Goal: Find specific page/section: Find specific page/section

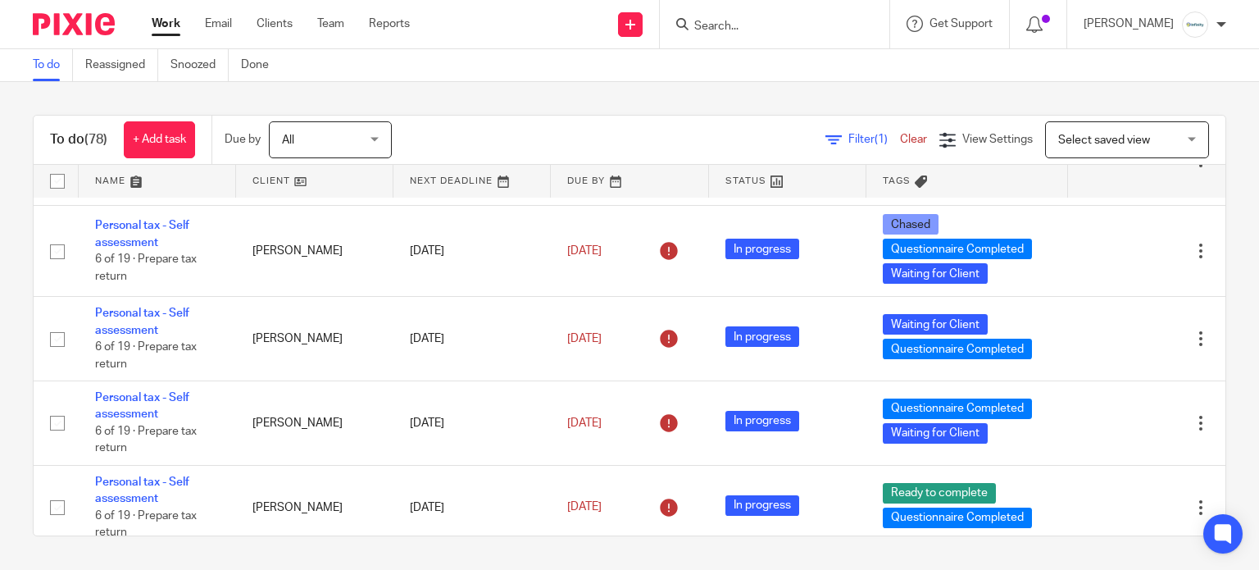
scroll to position [4300, 0]
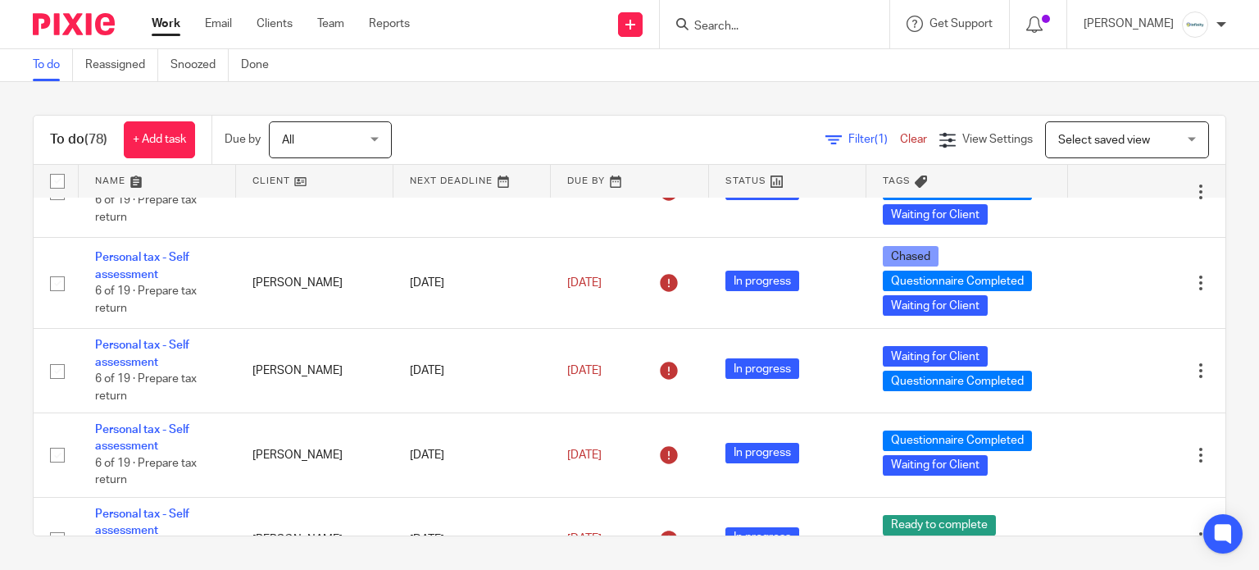
click at [795, 26] on input "Search" at bounding box center [766, 27] width 148 height 15
type input "hairy d"
click at [754, 34] on form "hairy d" at bounding box center [779, 24] width 175 height 20
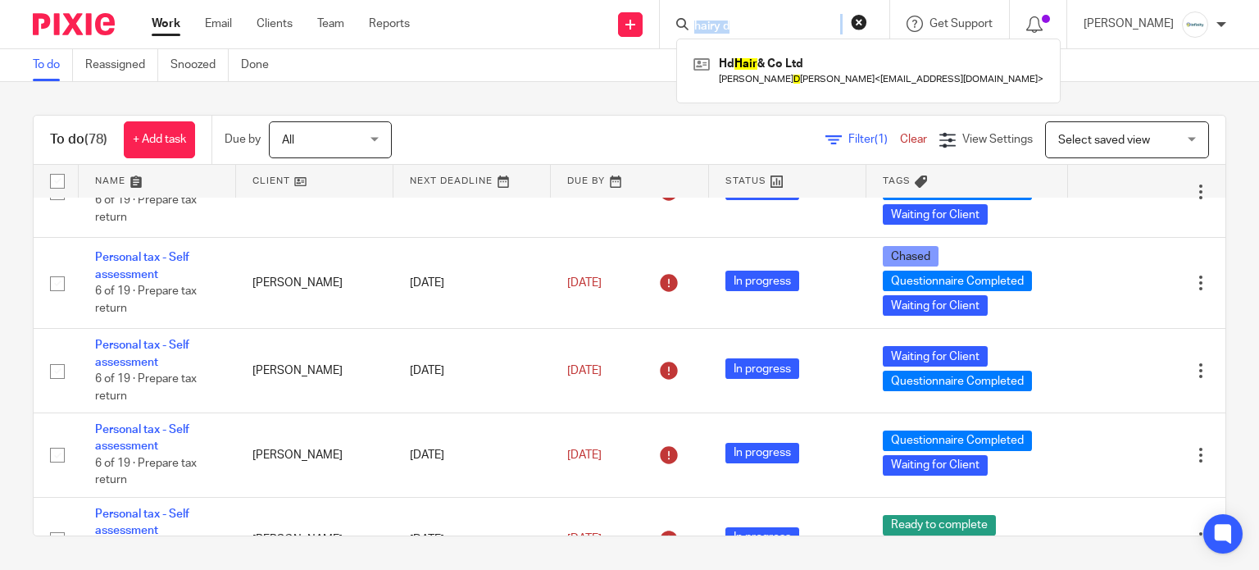
click at [754, 34] on form "hairy d" at bounding box center [779, 24] width 175 height 20
click at [752, 27] on input "hairy d" at bounding box center [766, 27] width 148 height 15
click at [867, 20] on button "reset" at bounding box center [859, 22] width 16 height 16
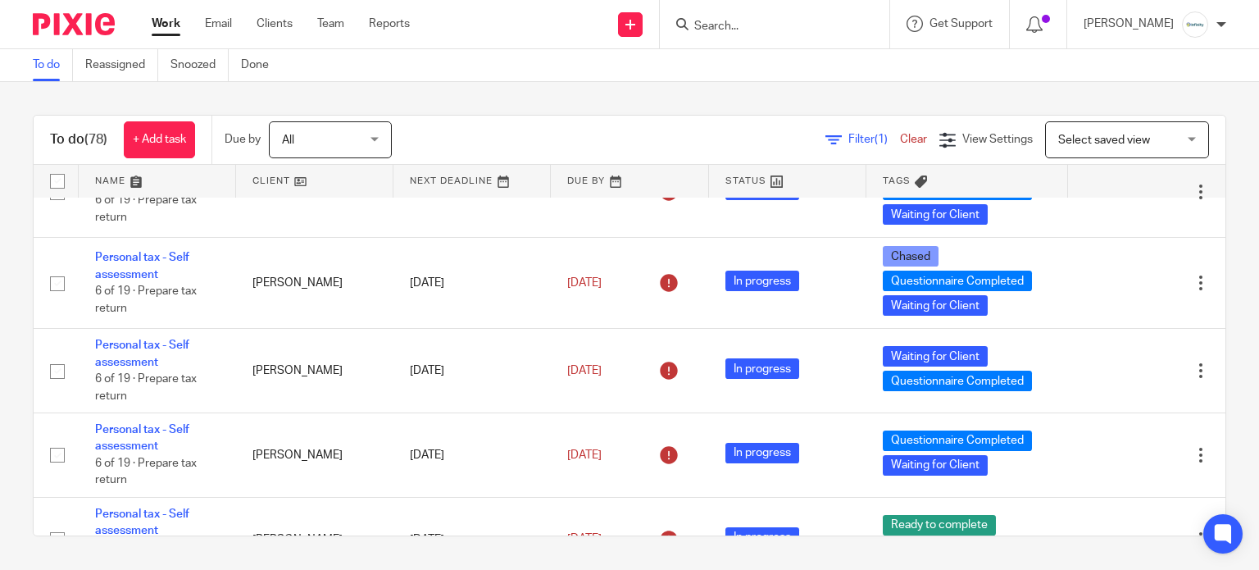
click at [711, 34] on div at bounding box center [771, 24] width 191 height 20
click at [688, 25] on icon at bounding box center [682, 24] width 12 height 12
click at [757, 22] on input "Search" at bounding box center [766, 27] width 148 height 15
click at [275, 16] on link "Clients" at bounding box center [274, 24] width 36 height 16
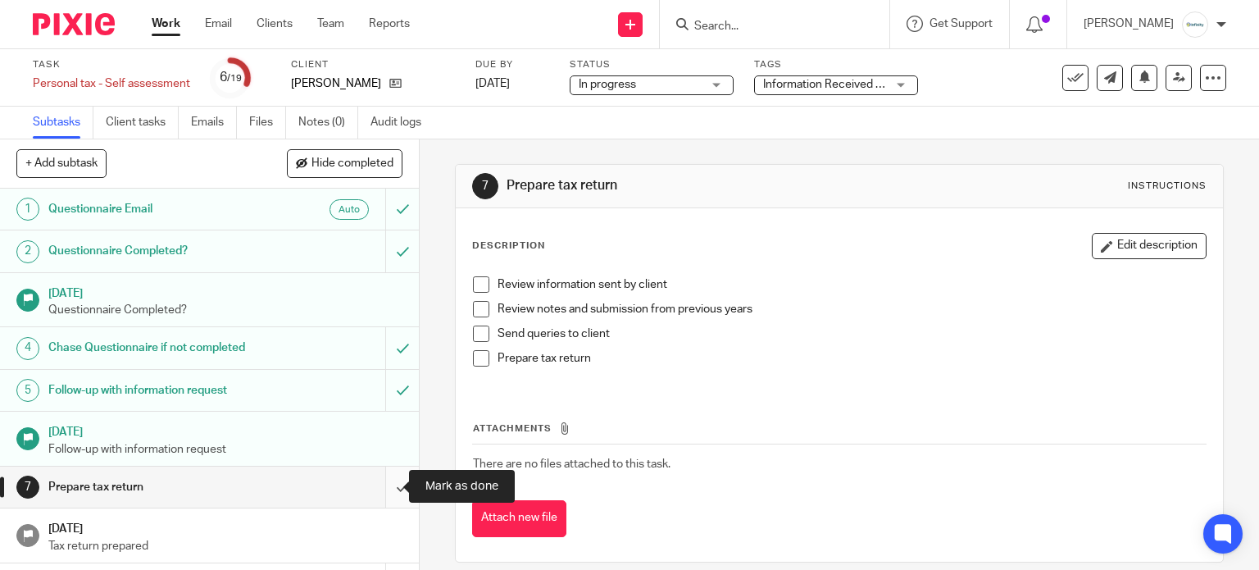
click at [385, 476] on input "submit" at bounding box center [209, 486] width 419 height 41
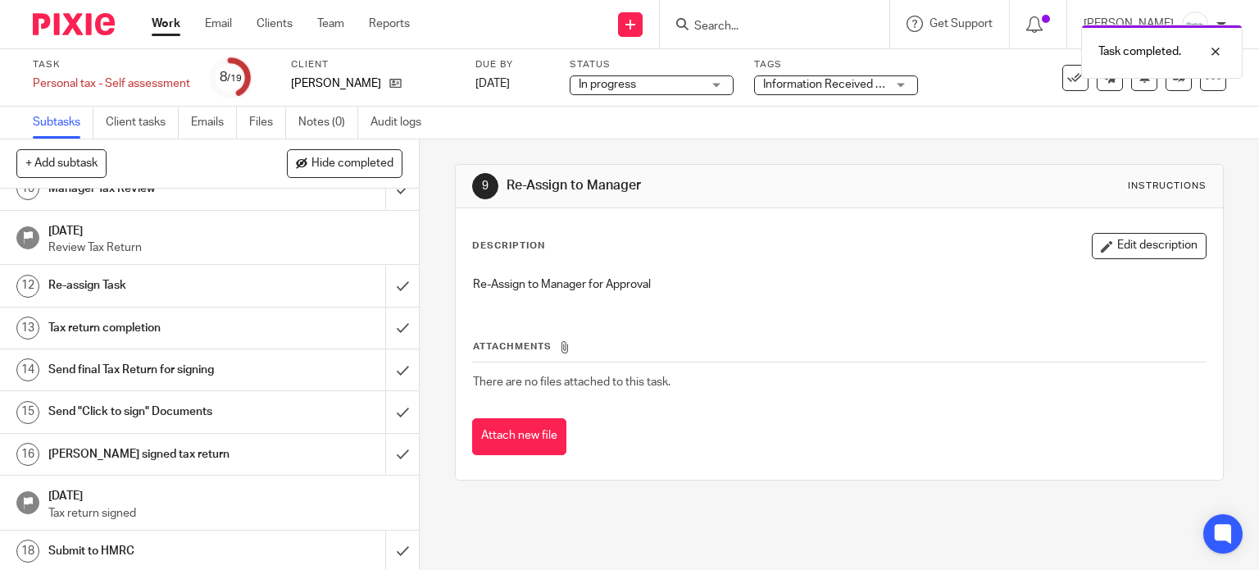
scroll to position [328, 0]
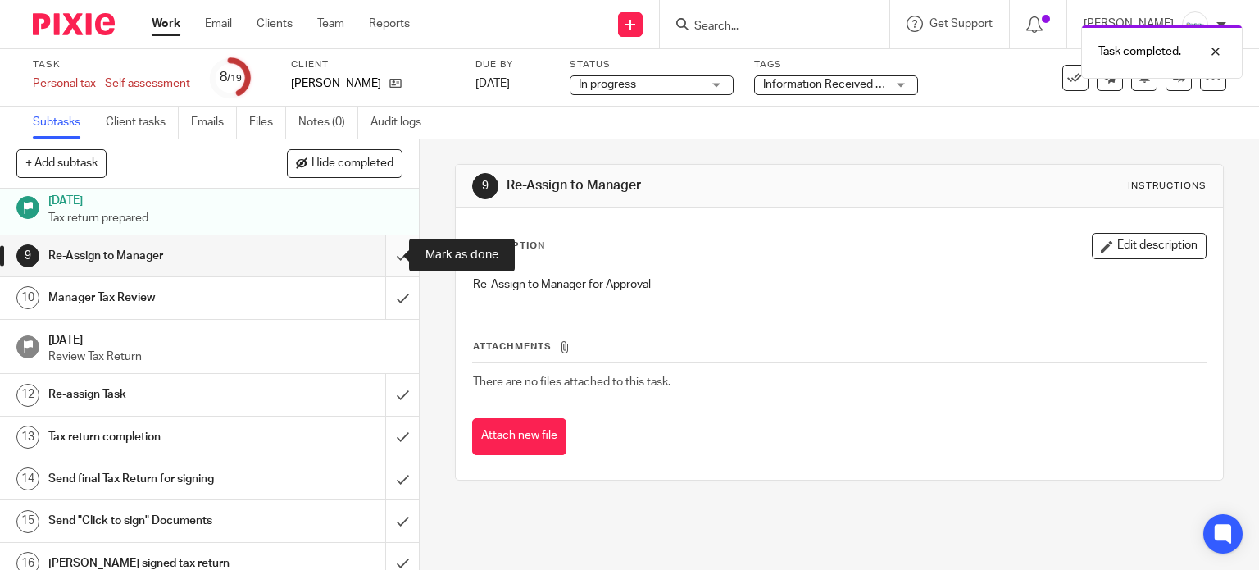
click at [379, 251] on input "submit" at bounding box center [209, 255] width 419 height 41
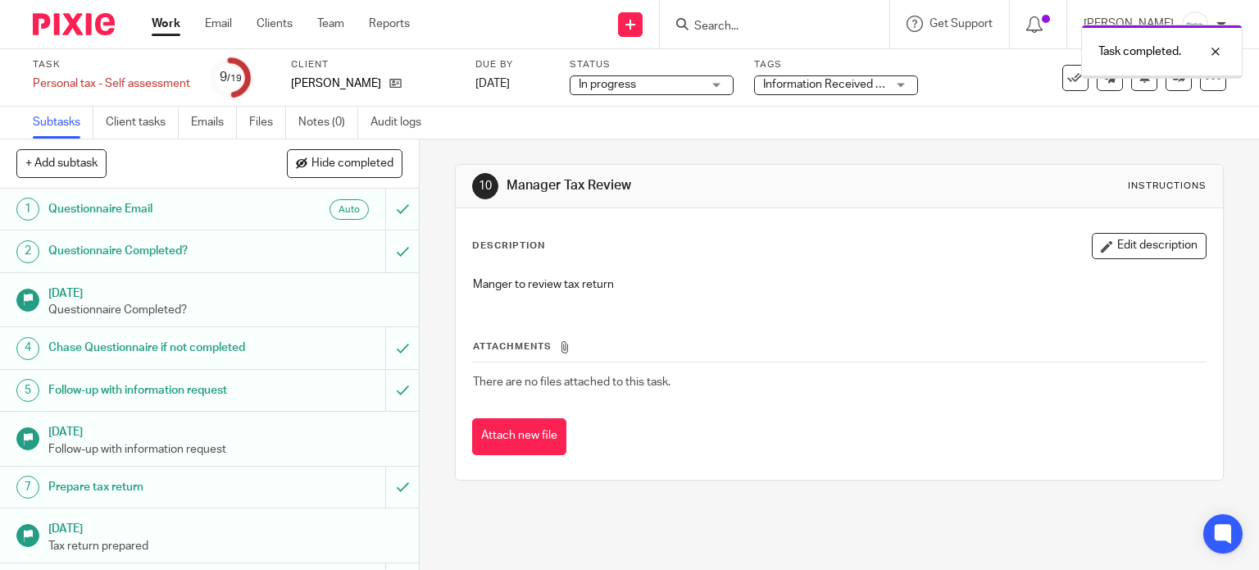
click at [820, 79] on span "Information Received + 2" at bounding box center [827, 84] width 128 height 11
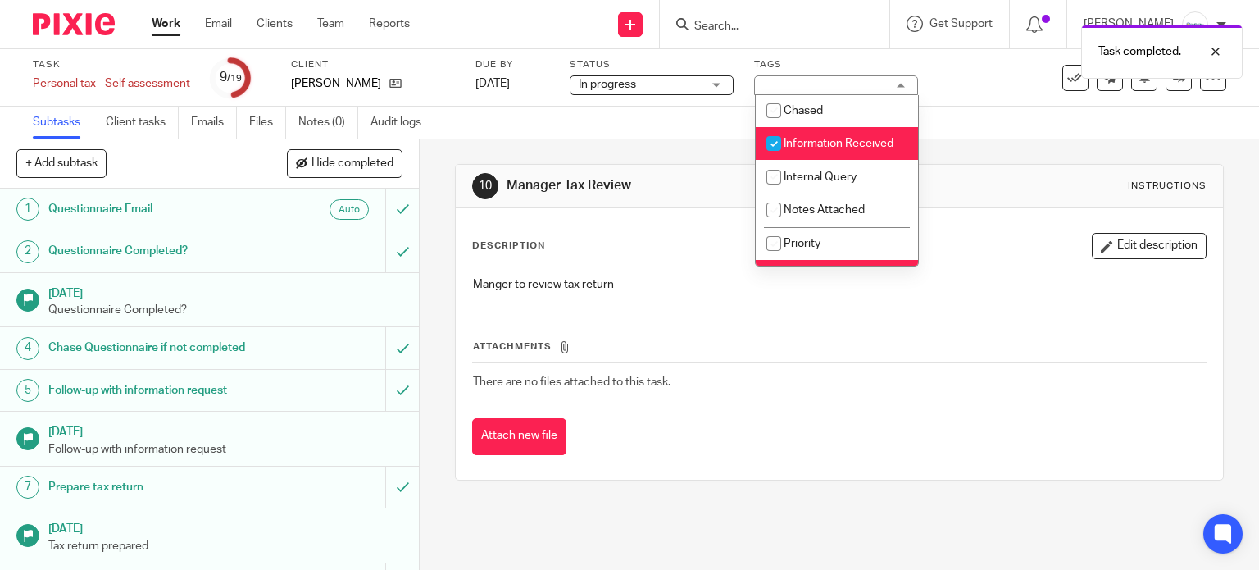
click at [795, 155] on li "Information Received" at bounding box center [837, 144] width 162 height 34
checkbox input "false"
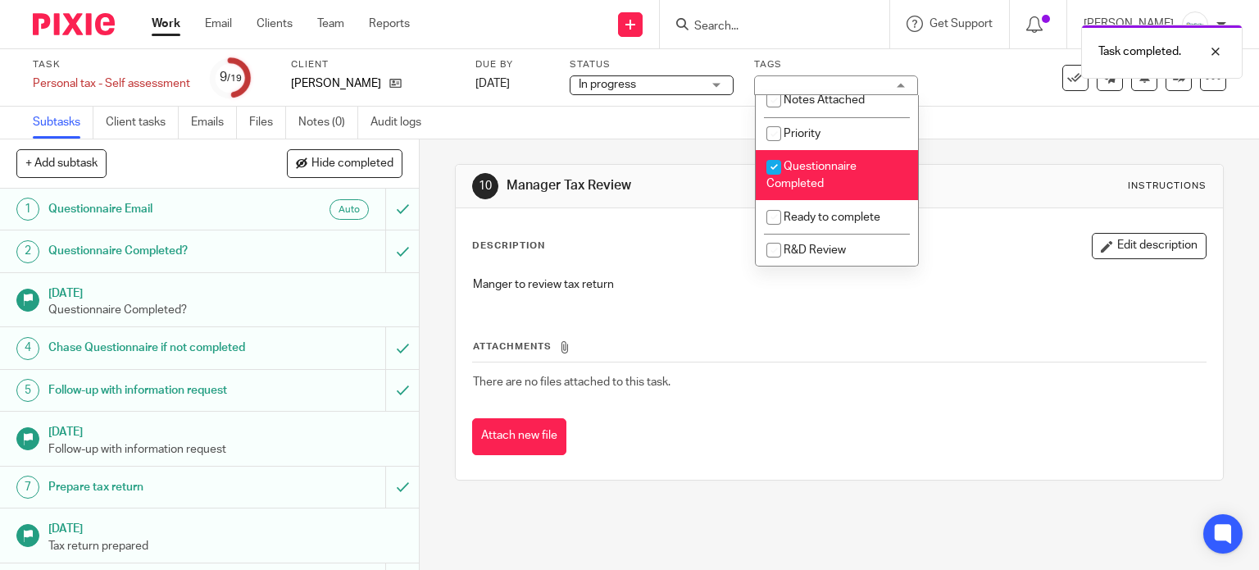
click at [788, 161] on li "Questionnaire Completed" at bounding box center [837, 175] width 162 height 50
checkbox input "false"
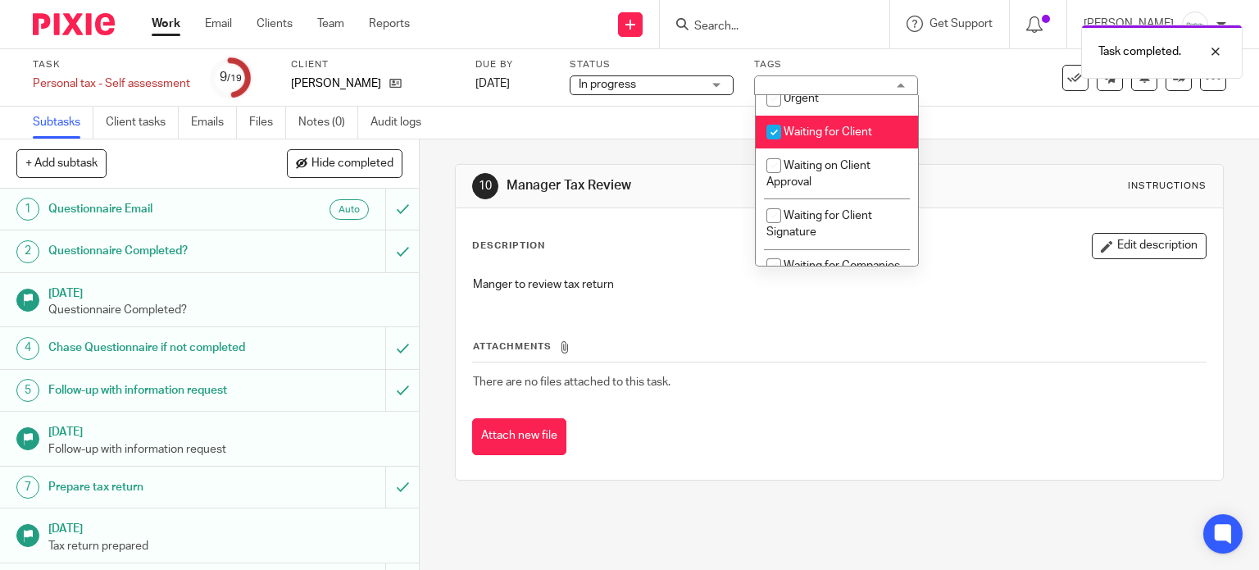
click at [795, 137] on span "Waiting for Client" at bounding box center [827, 131] width 89 height 11
checkbox input "false"
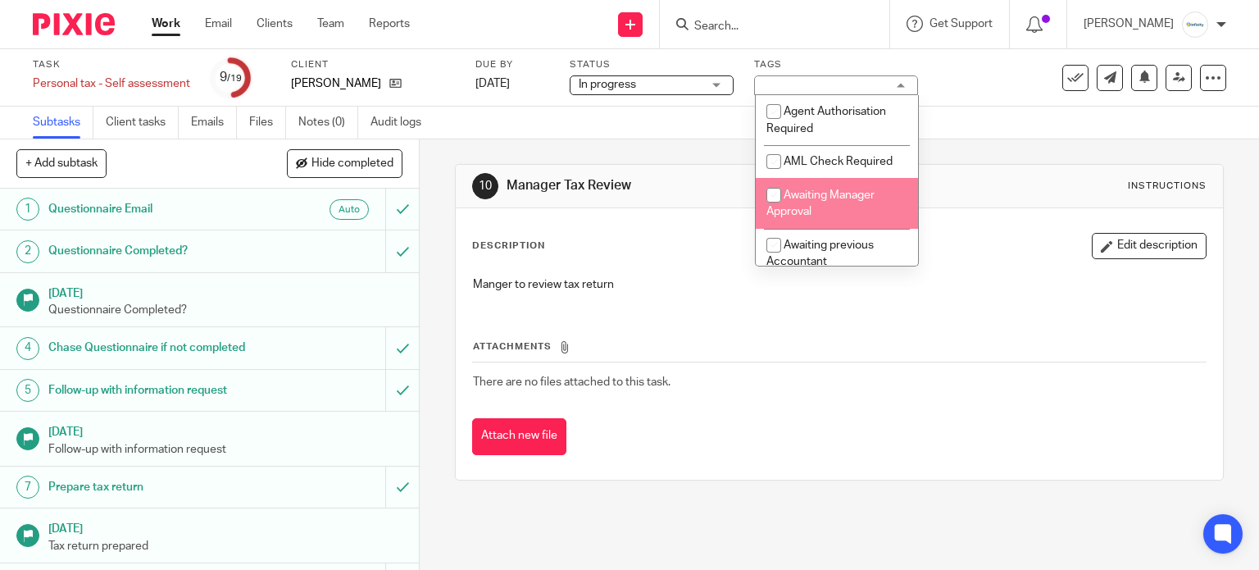
click at [812, 193] on span "Awaiting Manager Approval" at bounding box center [820, 203] width 108 height 29
checkbox input "true"
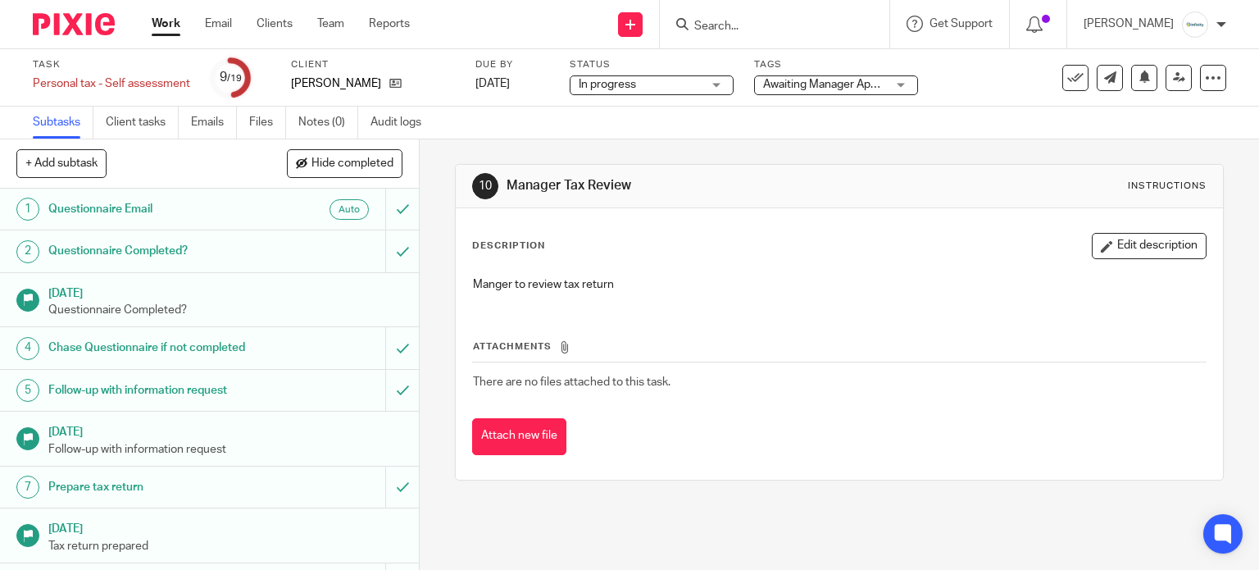
click at [1004, 117] on div "Subtasks Client tasks Emails Files Notes (0) Audit logs" at bounding box center [629, 123] width 1259 height 33
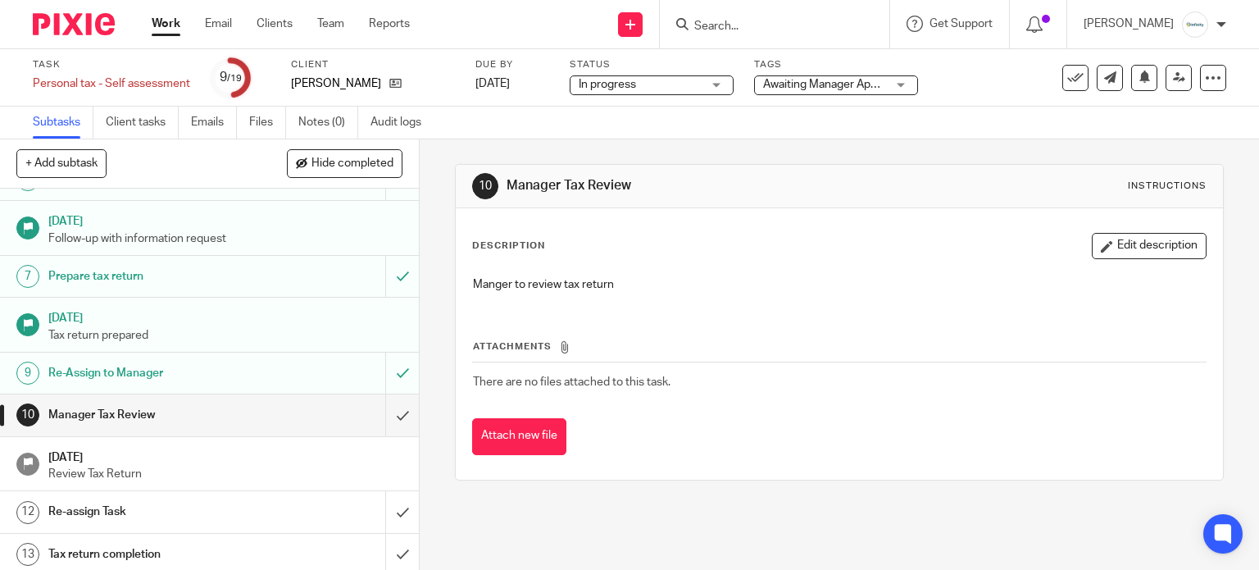
scroll to position [218, 0]
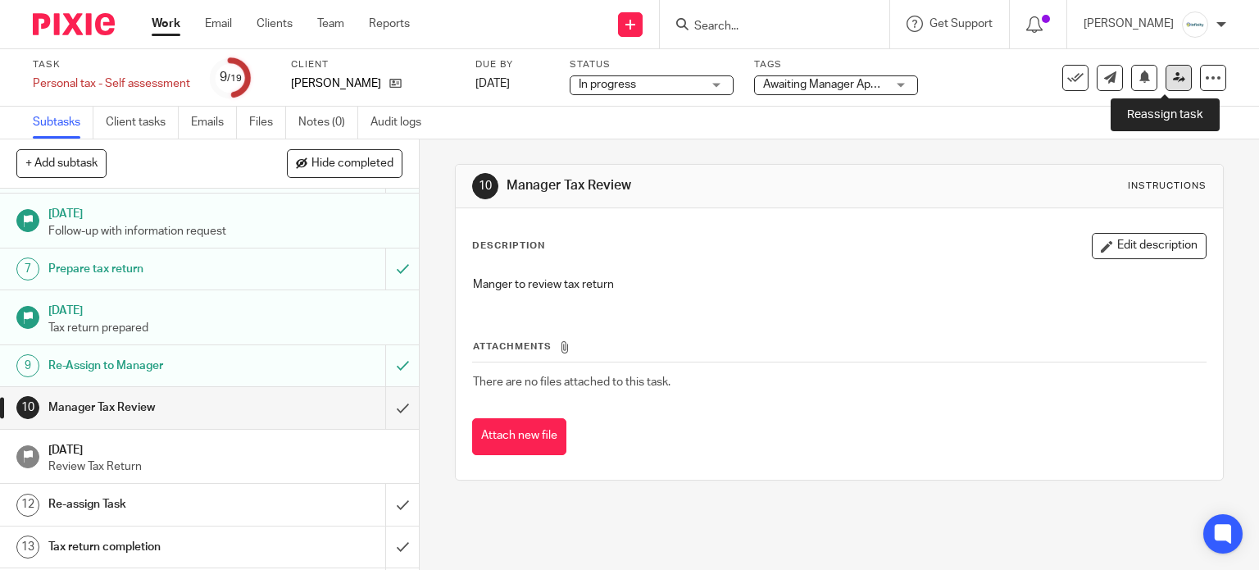
click at [1173, 79] on icon at bounding box center [1179, 77] width 12 height 12
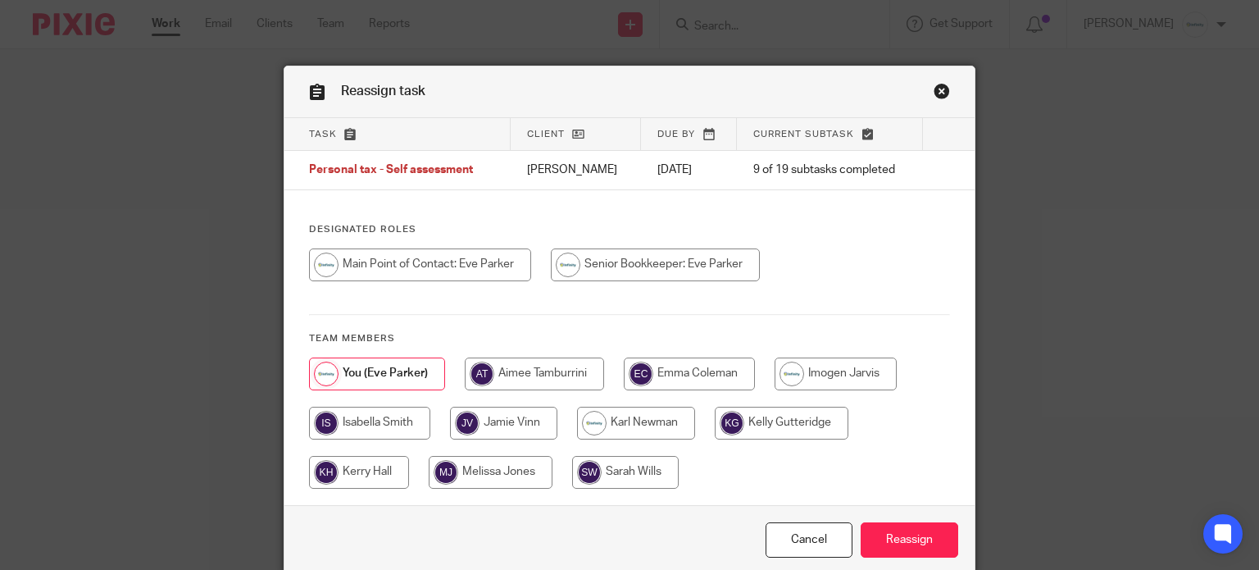
click at [557, 376] on input "radio" at bounding box center [534, 373] width 139 height 33
radio input "true"
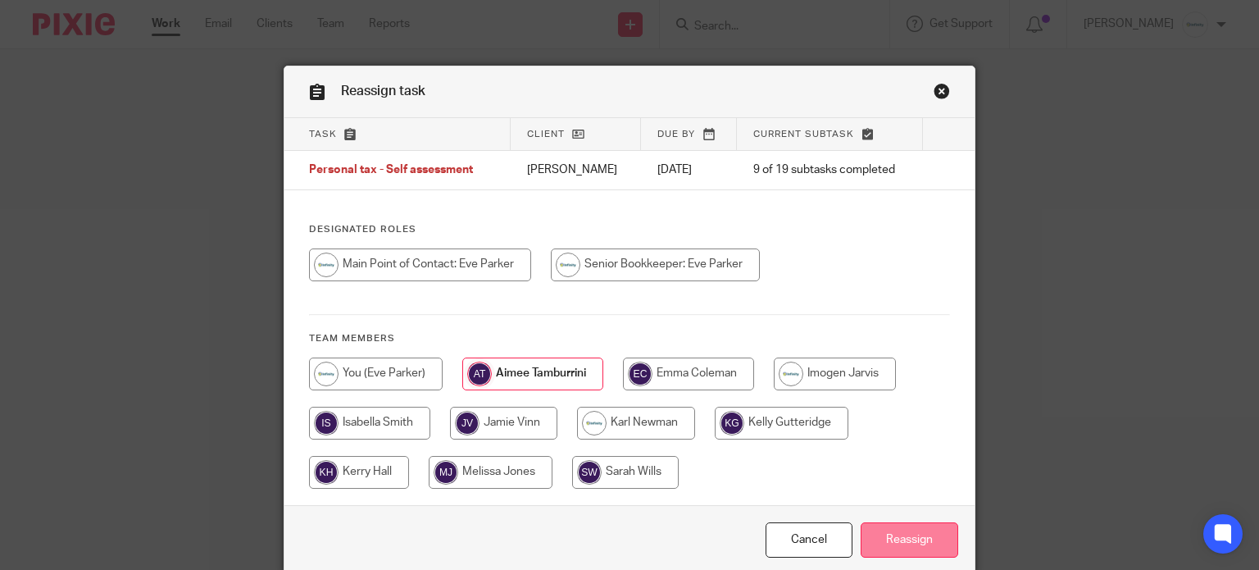
click at [909, 532] on input "Reassign" at bounding box center [909, 539] width 98 height 35
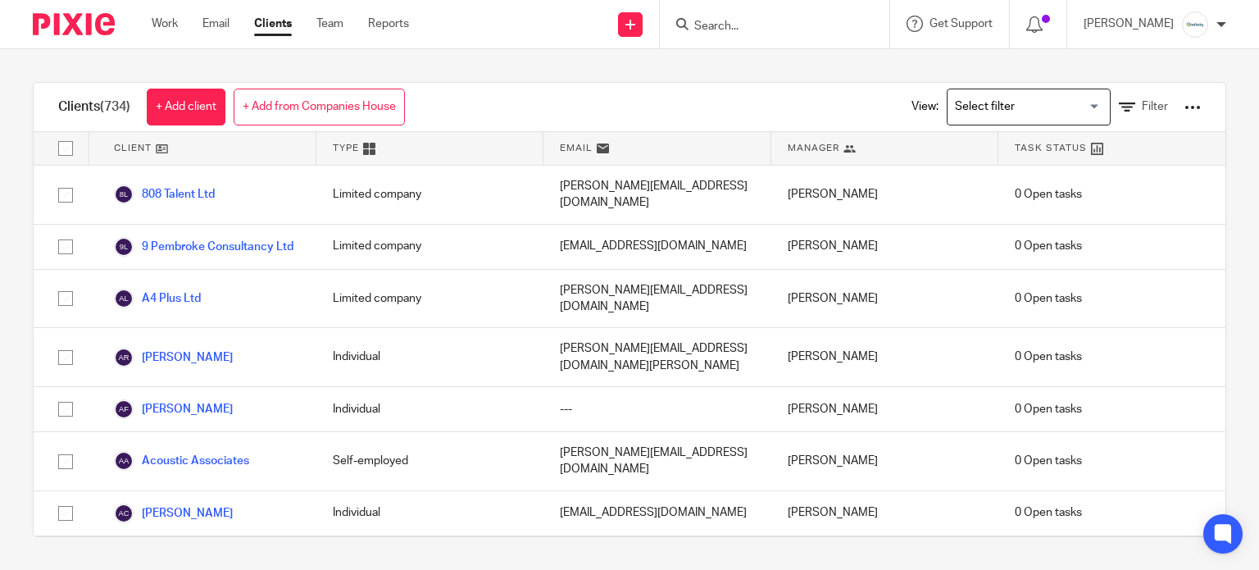
click at [1165, 116] on div "View: Loading... Filter" at bounding box center [1044, 107] width 314 height 48
click at [1184, 101] on div at bounding box center [1192, 107] width 16 height 16
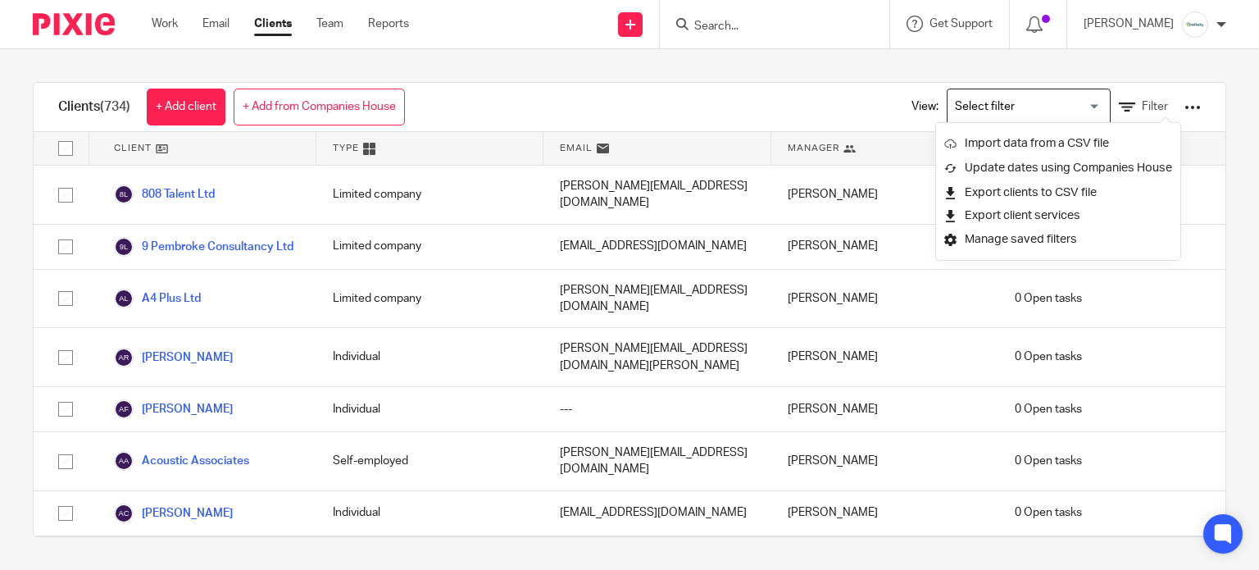
click at [809, 67] on div "Clients (734) + Add client + Add from Companies House View: Loading... Filter C…" at bounding box center [629, 309] width 1259 height 520
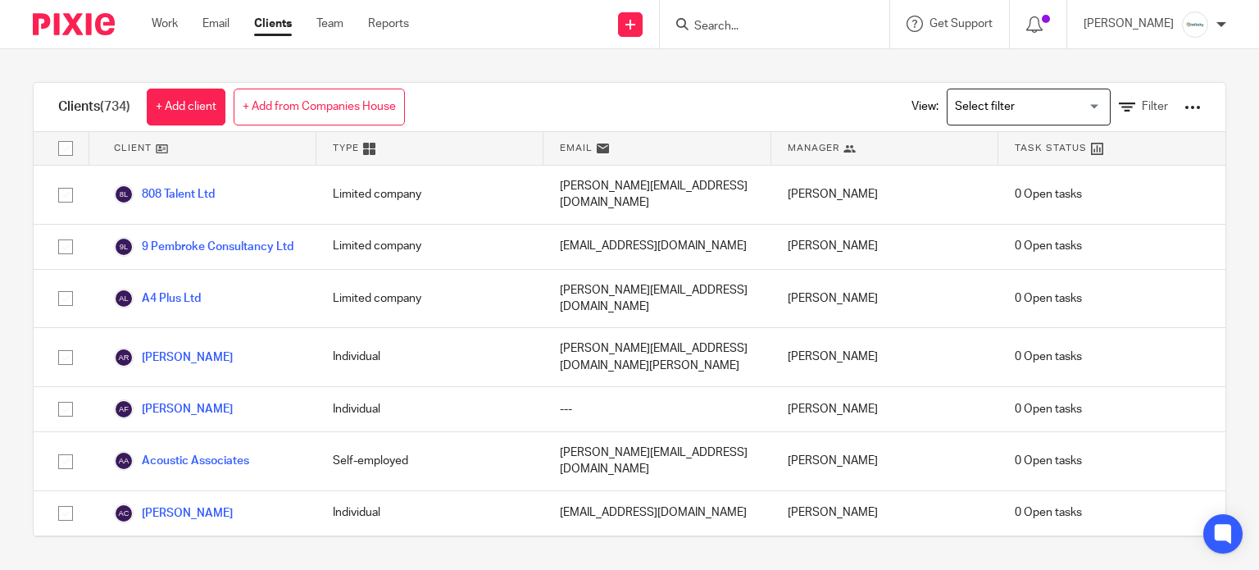
click at [774, 16] on form at bounding box center [779, 24] width 175 height 20
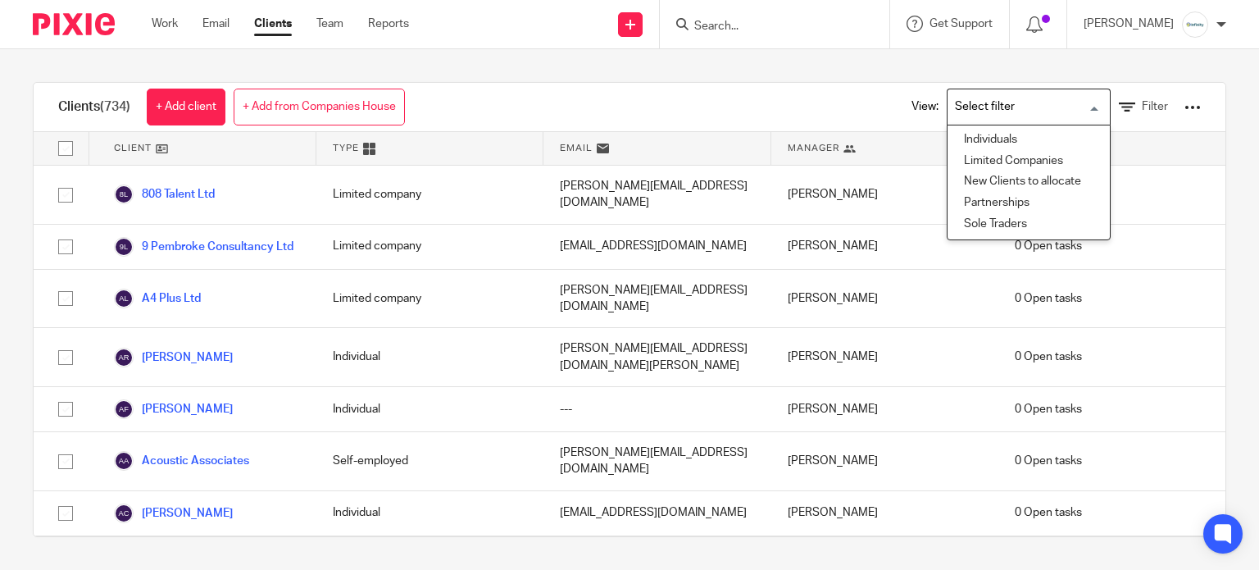
click at [998, 107] on input "Search for option" at bounding box center [1025, 107] width 152 height 29
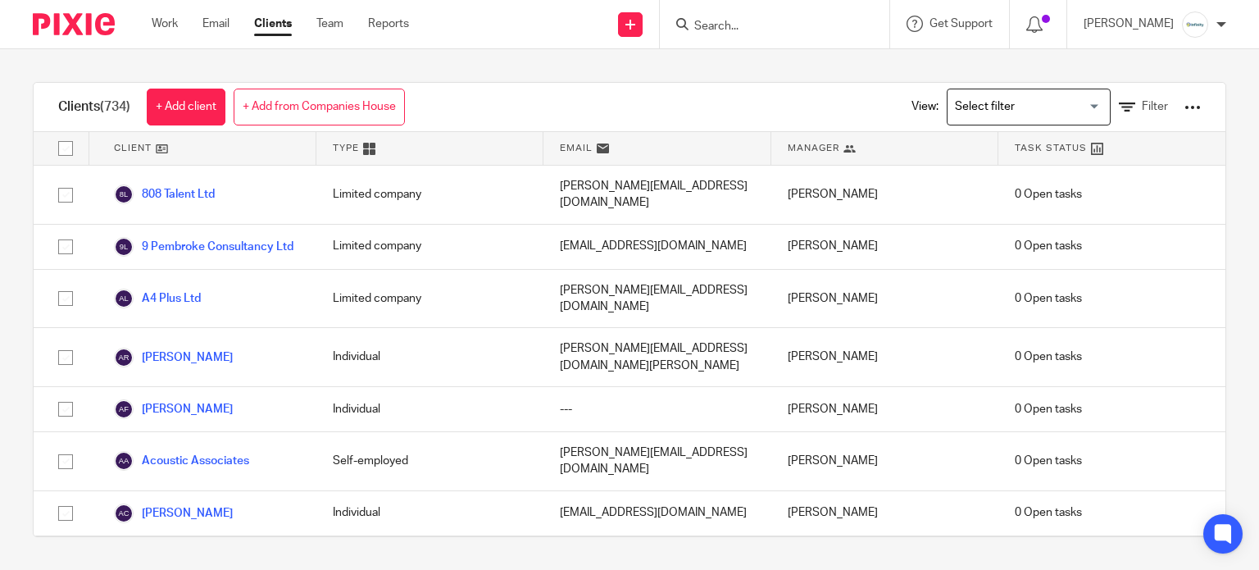
click at [824, 71] on div "Clients (734) + Add client + Add from Companies House View: Loading... Filter C…" at bounding box center [629, 309] width 1259 height 520
click at [800, 26] on input "Search" at bounding box center [766, 27] width 148 height 15
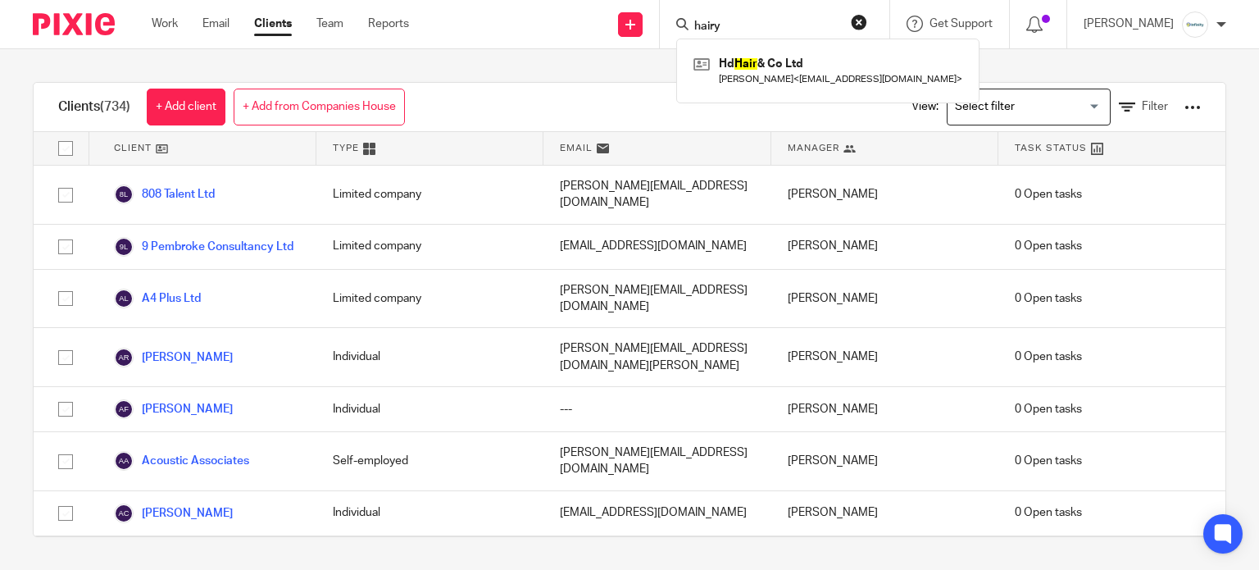
click at [783, 30] on input "hairy" at bounding box center [766, 27] width 148 height 15
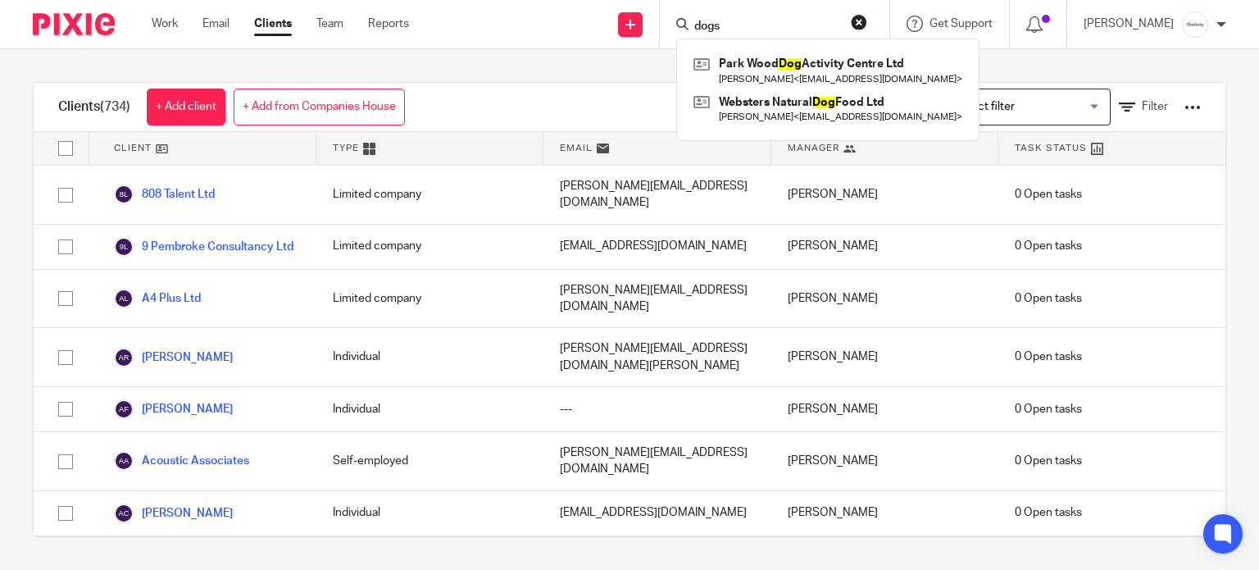
type input "dogs"
click at [567, 75] on div "Clients (734) + Add client + Add from Companies House View: Loading... Filter C…" at bounding box center [629, 309] width 1259 height 520
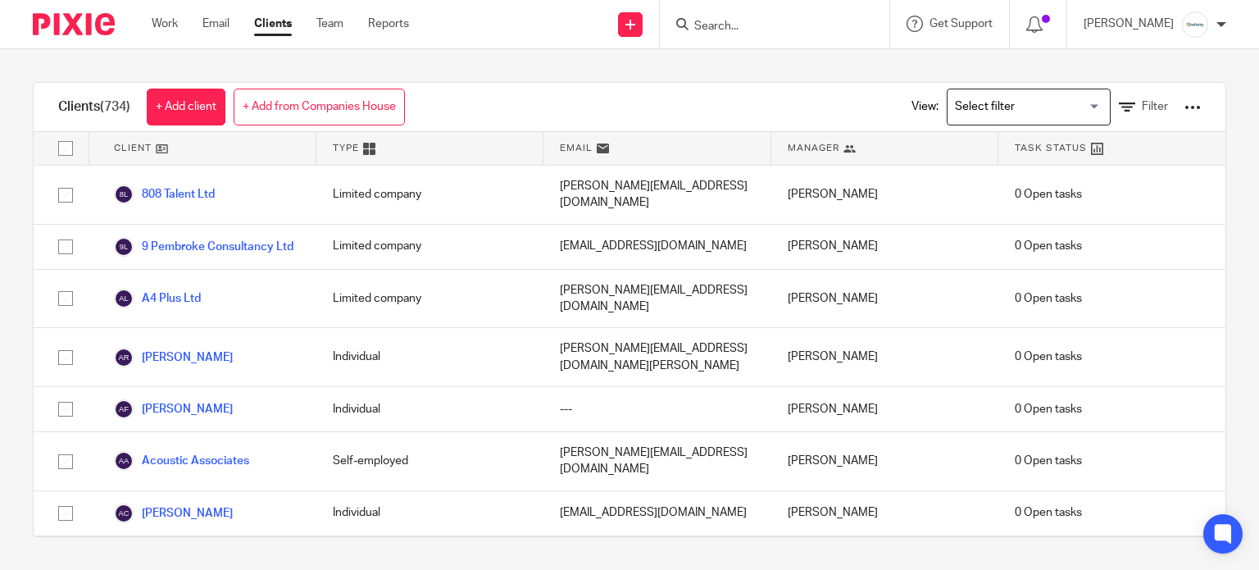
click at [840, 25] on input "Search" at bounding box center [766, 27] width 148 height 15
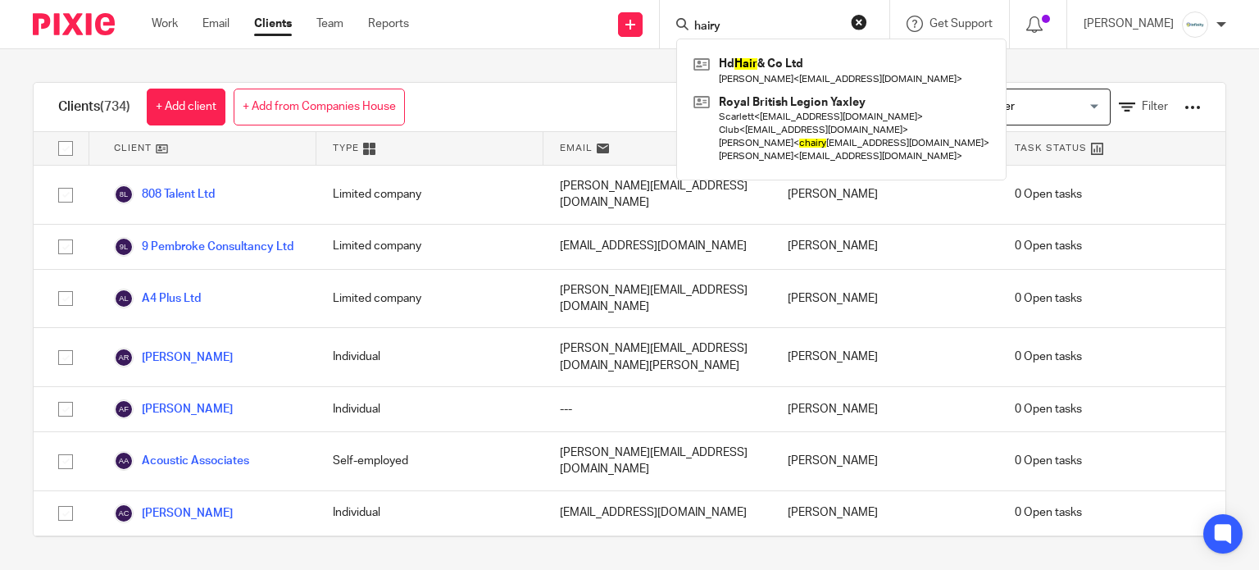
type input "hairy"
click at [621, 105] on div "Clients (734) + Add client + Add from Companies House View: Loading... Filter" at bounding box center [629, 107] width 1191 height 49
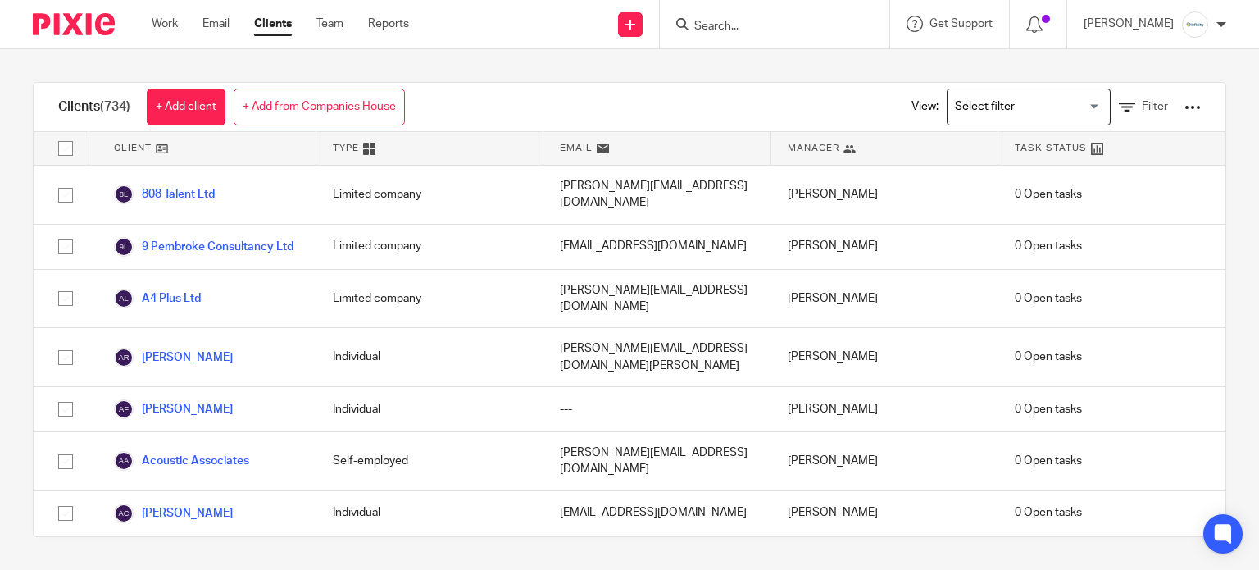
click at [1223, 27] on div at bounding box center [1221, 25] width 10 height 10
click at [852, 77] on div "Clients (734) + Add client + Add from Companies House View: Loading... Filter C…" at bounding box center [629, 309] width 1259 height 520
click at [1184, 111] on div at bounding box center [1192, 107] width 16 height 16
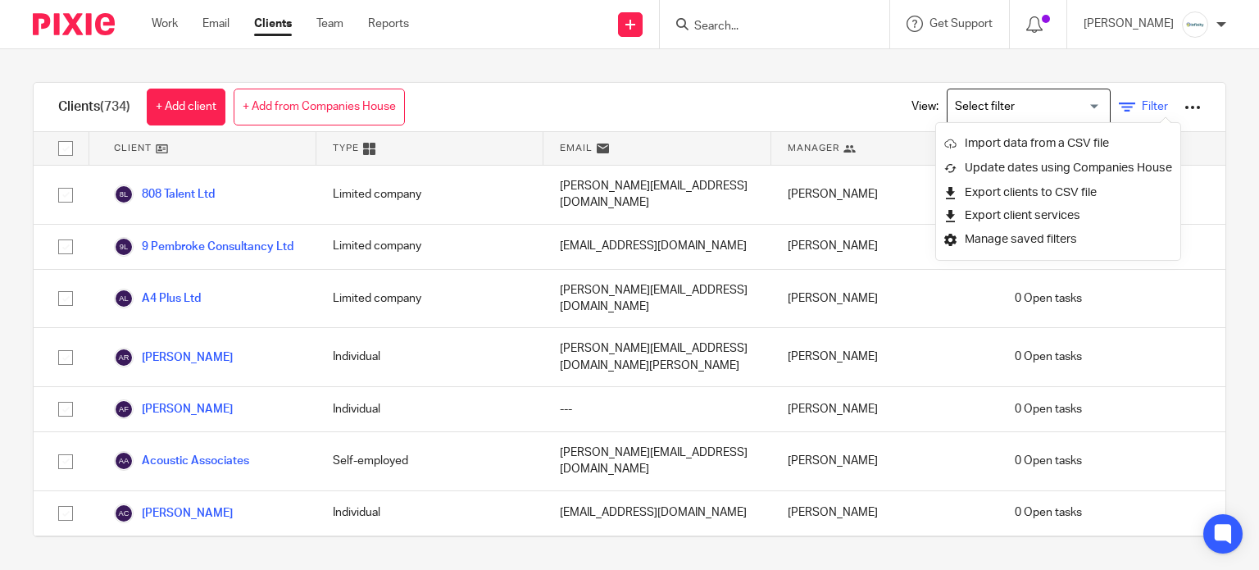
click at [1119, 111] on link "Filter" at bounding box center [1143, 106] width 49 height 17
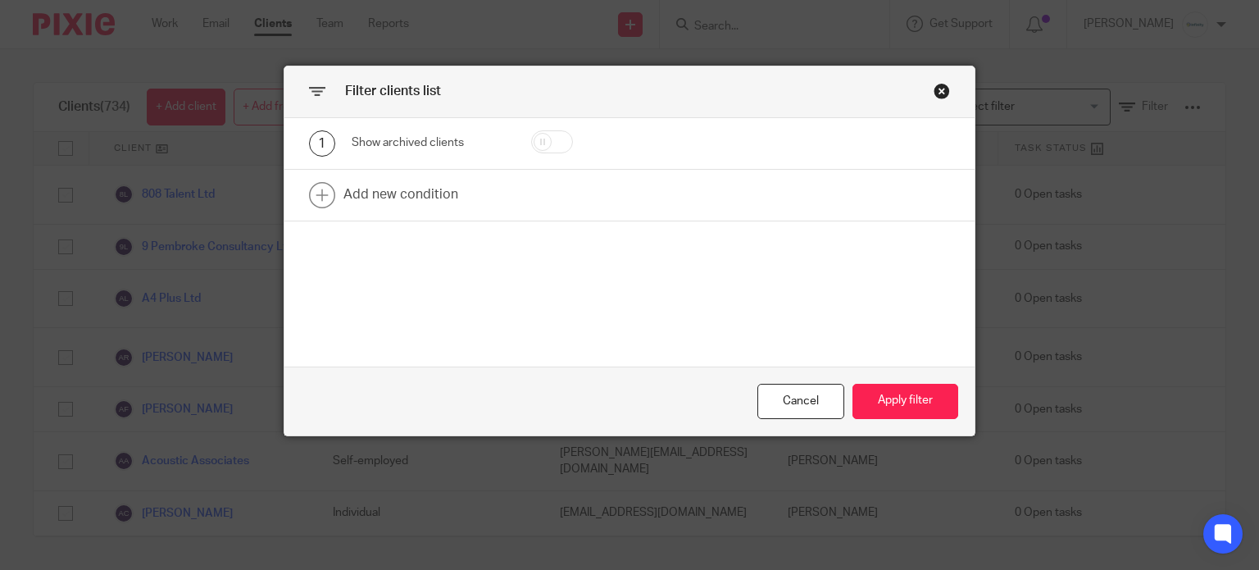
click at [542, 140] on input "checkbox" at bounding box center [552, 141] width 42 height 23
checkbox input "true"
click at [915, 391] on button "Apply filter" at bounding box center [905, 401] width 106 height 35
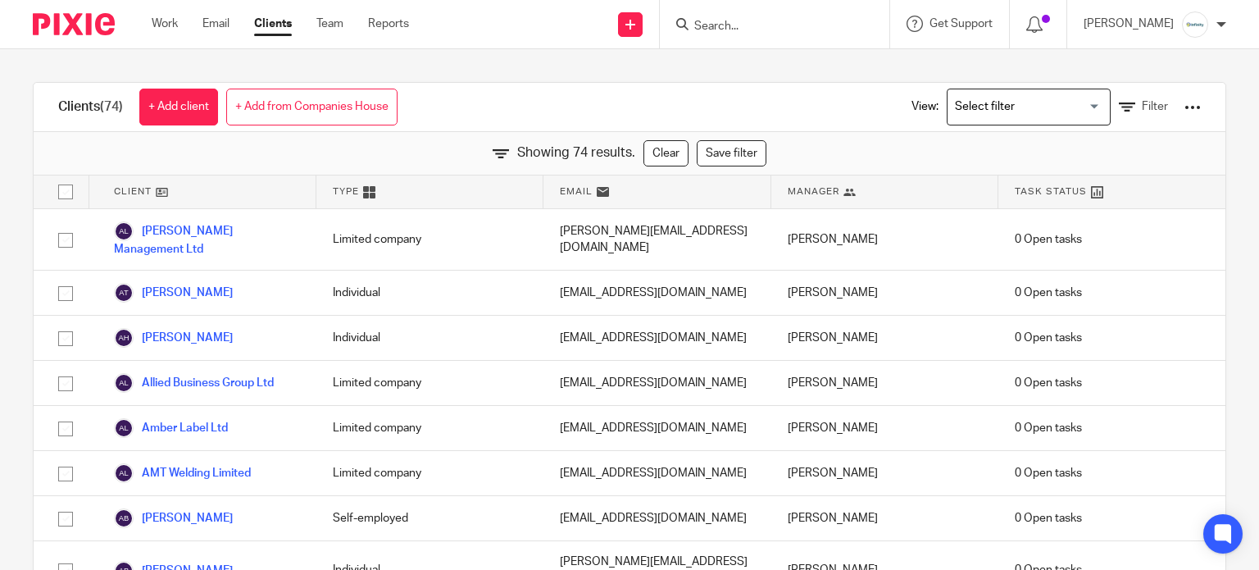
click at [1031, 112] on input "Search for option" at bounding box center [1025, 107] width 152 height 29
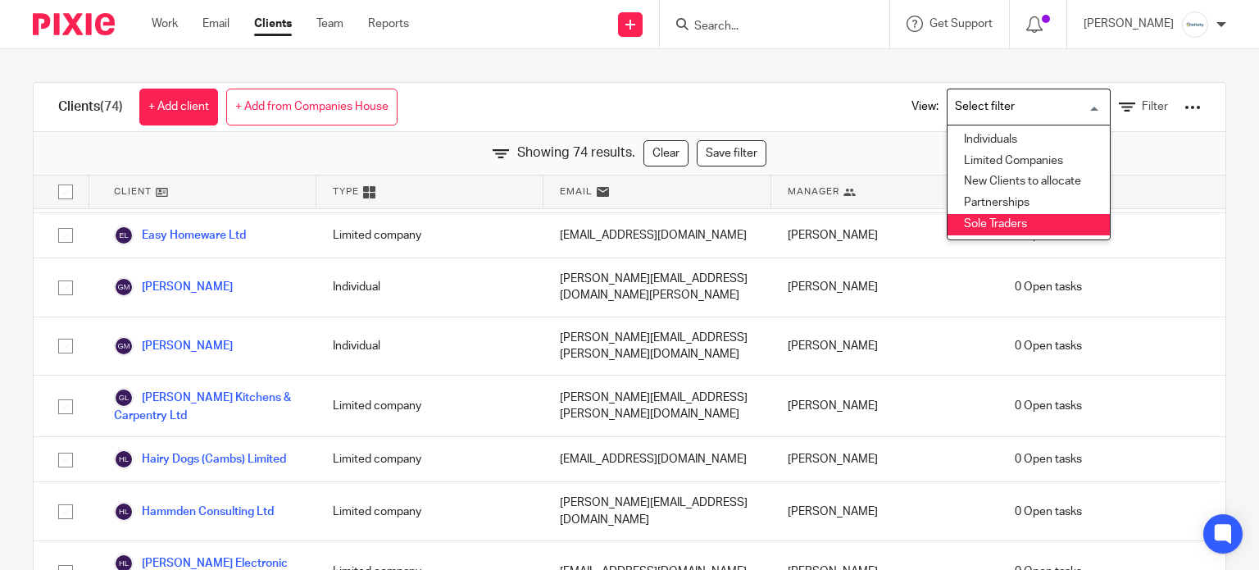
scroll to position [977, 0]
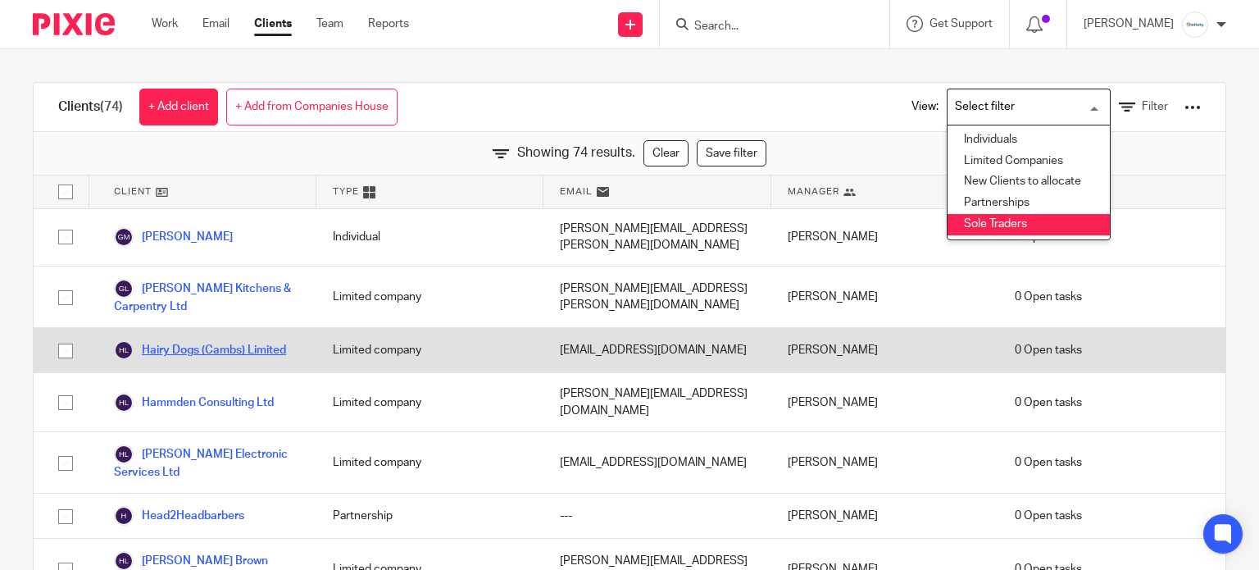
click at [211, 340] on link "Hairy Dogs (Cambs) Limited" at bounding box center [200, 350] width 172 height 20
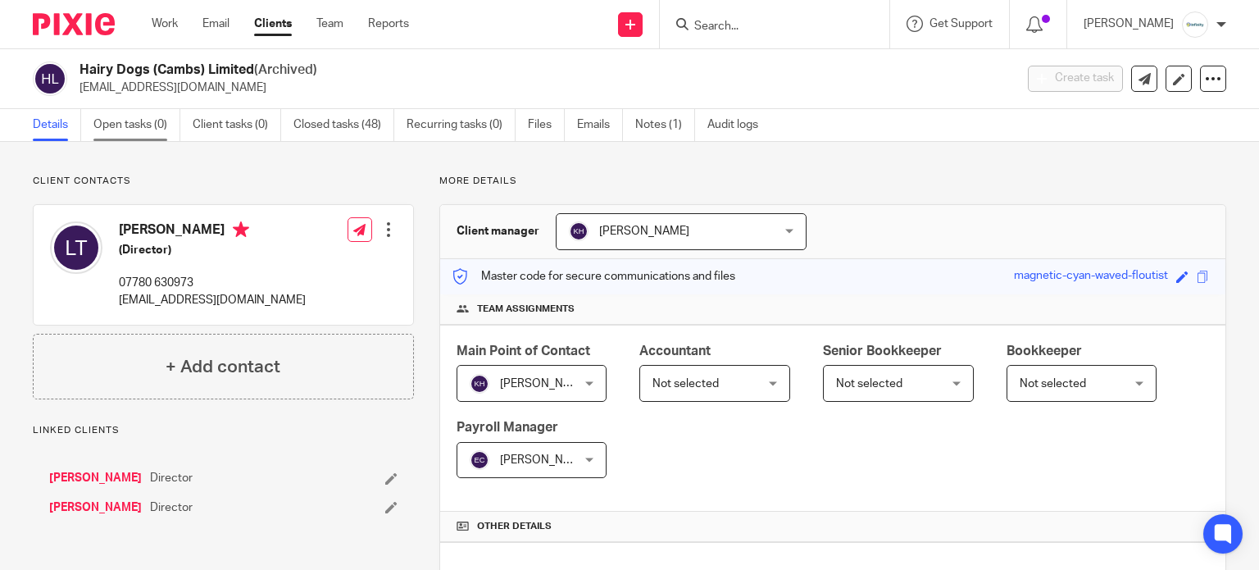
click at [123, 123] on link "Open tasks (0)" at bounding box center [136, 125] width 87 height 32
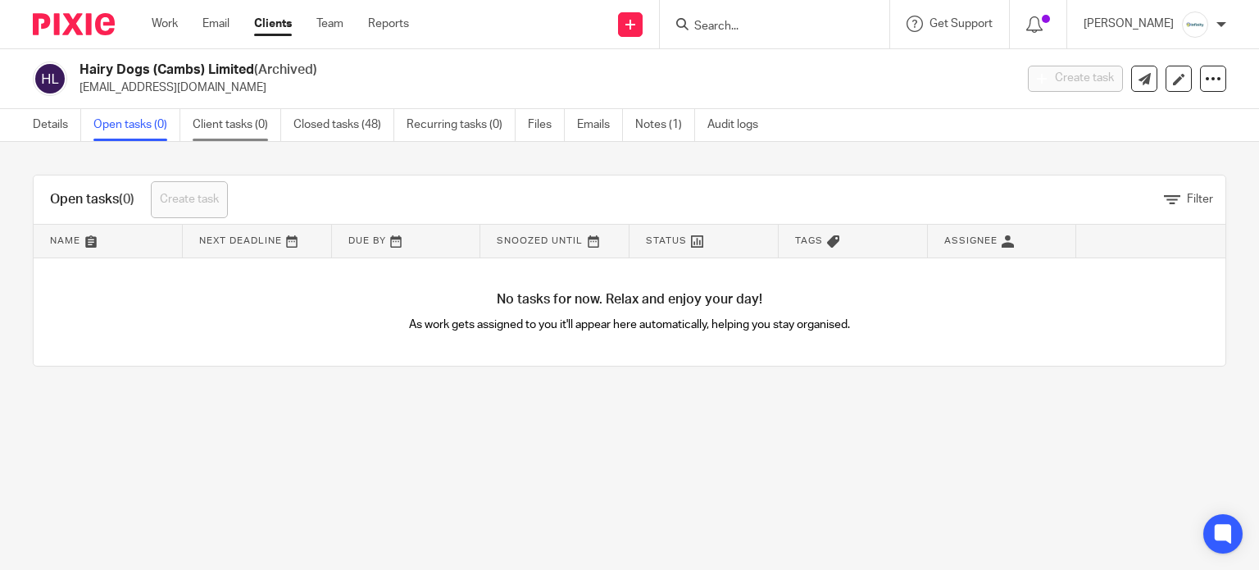
click at [234, 129] on link "Client tasks (0)" at bounding box center [237, 125] width 89 height 32
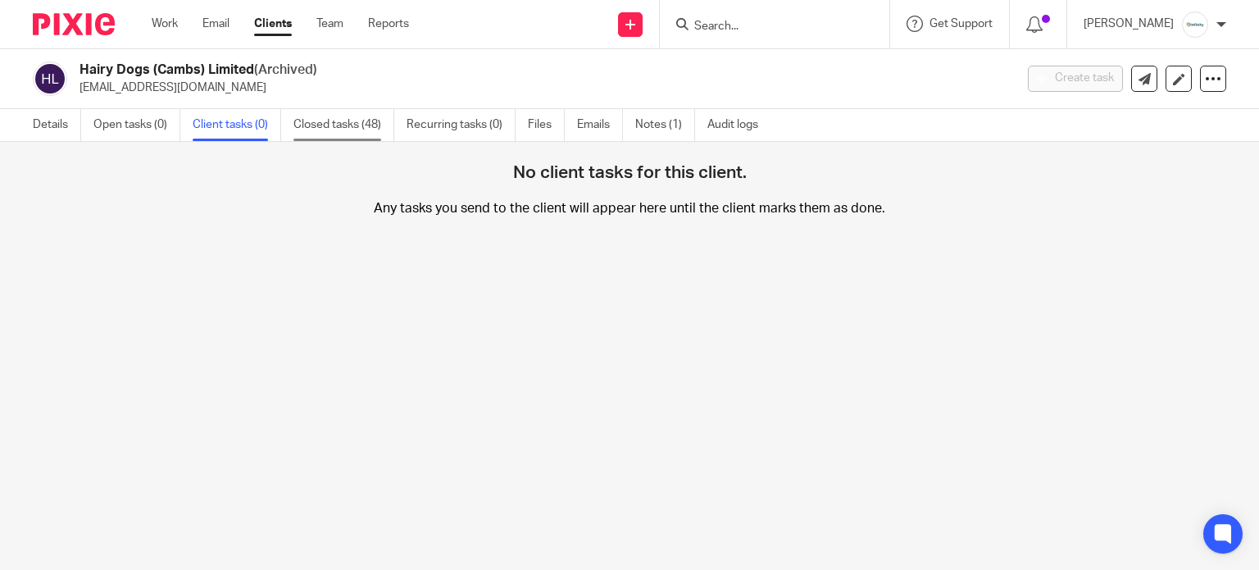
drag, startPoint x: 0, startPoint y: 0, endPoint x: 338, endPoint y: 134, distance: 363.4
click at [338, 134] on link "Closed tasks (48)" at bounding box center [343, 125] width 101 height 32
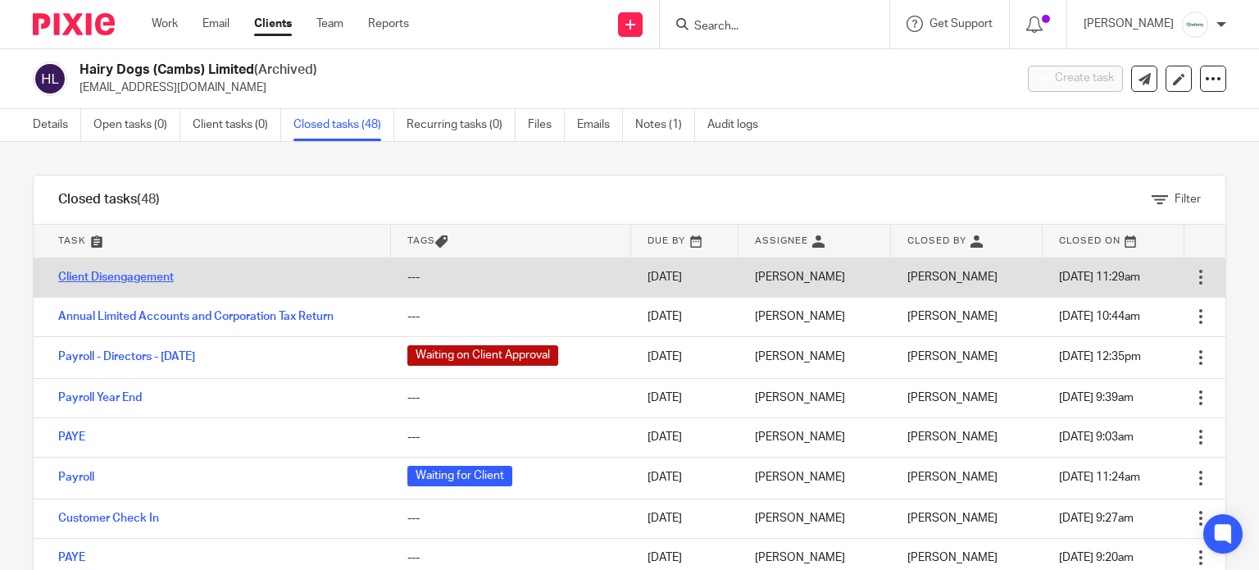
click at [145, 277] on link "Client Disengagement" at bounding box center [116, 276] width 116 height 11
